Goal: Navigation & Orientation: Find specific page/section

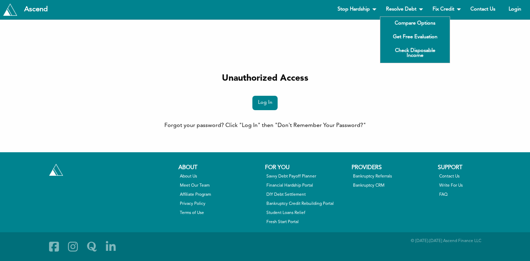
click at [341, 71] on body "Ascend Stop Hardship Your Checklist Stop Collection Calls Statute of Limitation…" at bounding box center [265, 130] width 530 height 261
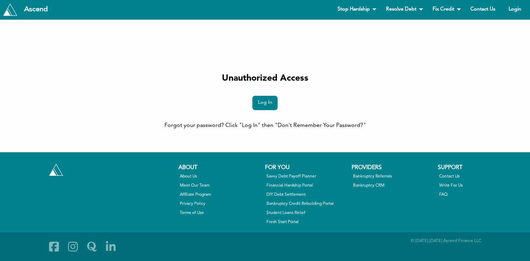
click at [334, 75] on h4 "Unauthorized Access" at bounding box center [265, 78] width 343 height 12
click at [295, 79] on h4 "Unauthorized Access" at bounding box center [265, 78] width 343 height 12
click at [336, 73] on h4 "Unauthorized Access" at bounding box center [265, 78] width 343 height 12
click at [339, 78] on h4 "Unauthorized Access" at bounding box center [265, 78] width 343 height 12
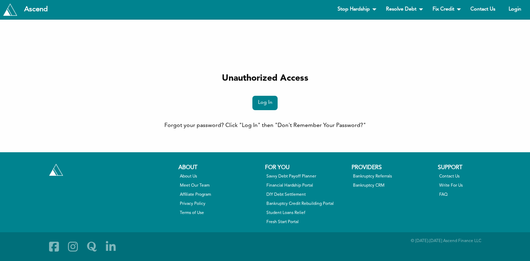
click at [296, 78] on h4 "Unauthorized Access" at bounding box center [265, 78] width 343 height 12
click at [331, 78] on h4 "Unauthorized Access" at bounding box center [265, 78] width 343 height 12
click at [265, 79] on h4 "Unauthorized Access" at bounding box center [265, 78] width 343 height 12
click at [322, 79] on h4 "Unauthorized Access" at bounding box center [265, 78] width 343 height 12
